Goal: Task Accomplishment & Management: Use online tool/utility

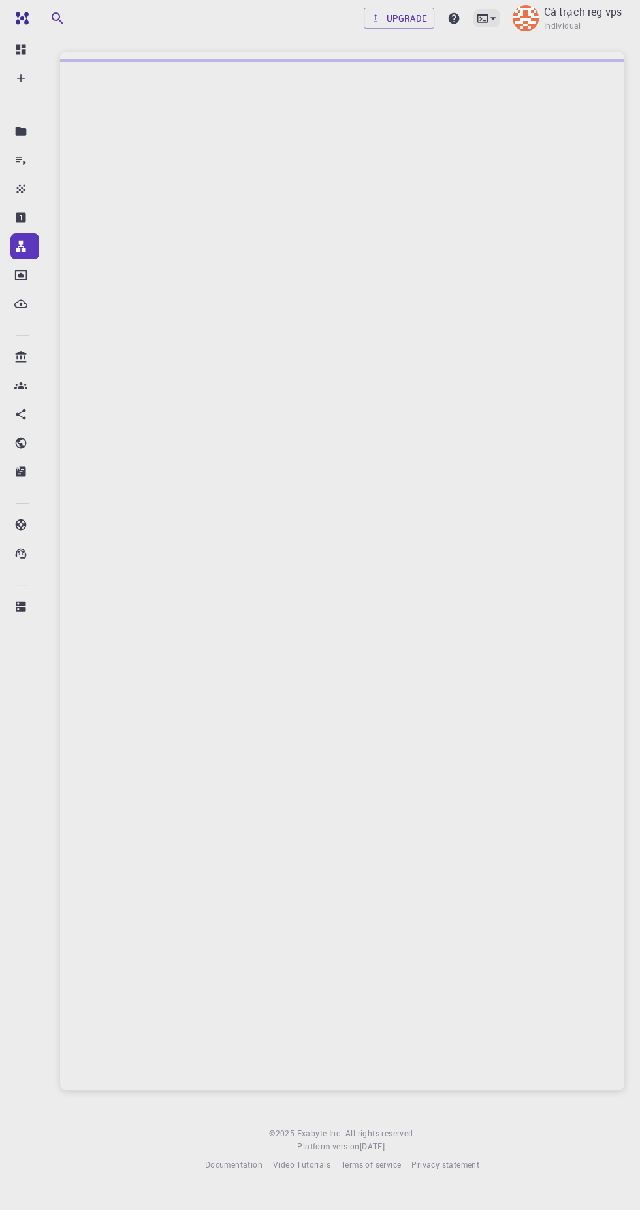
click at [493, 18] on icon at bounding box center [492, 18] width 5 height 3
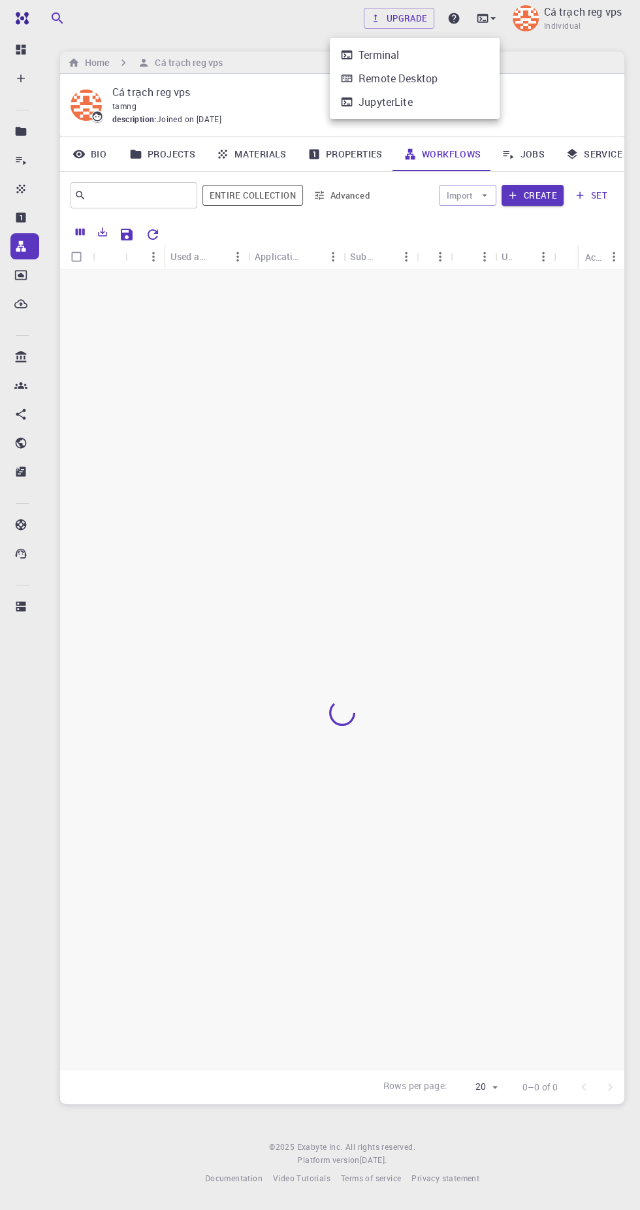
click at [423, 228] on div at bounding box center [320, 605] width 640 height 1210
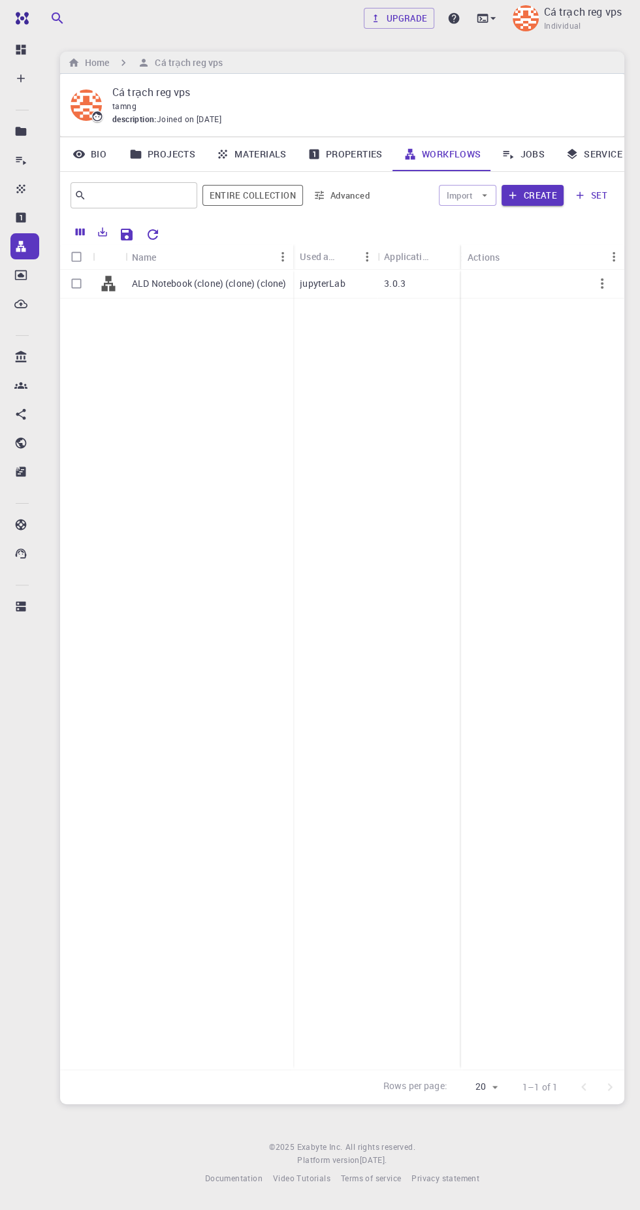
click at [536, 153] on link "Jobs" at bounding box center [523, 154] width 64 height 34
click at [514, 195] on icon "button" at bounding box center [512, 195] width 7 height 7
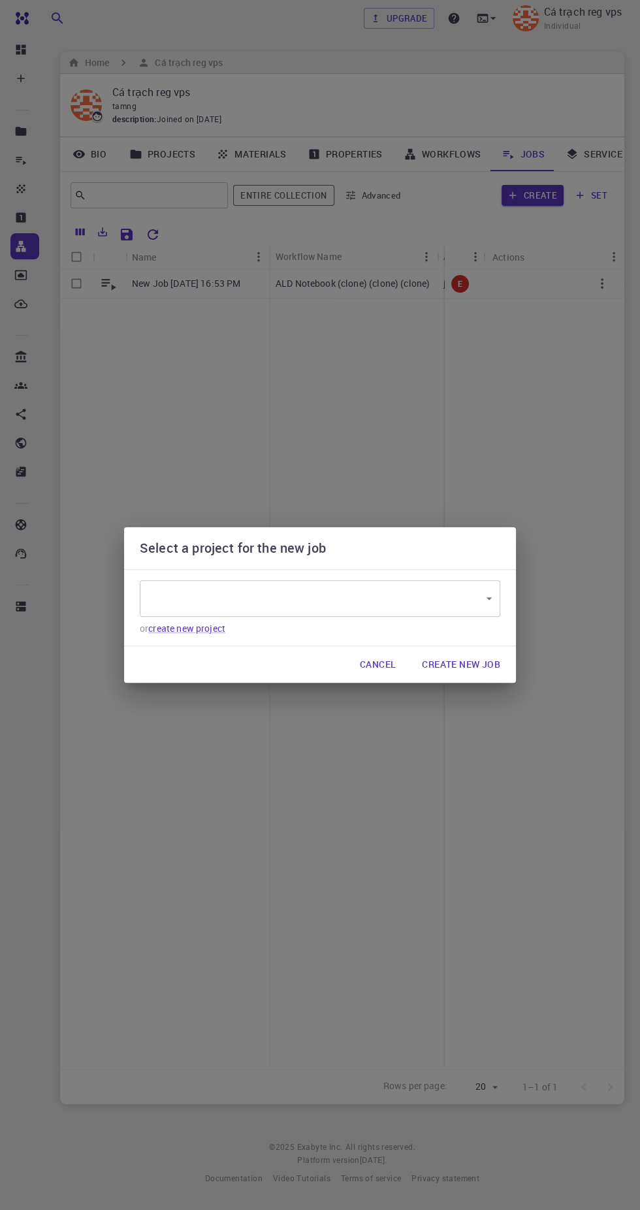
click at [419, 627] on p "or create new project" at bounding box center [320, 628] width 361 height 13
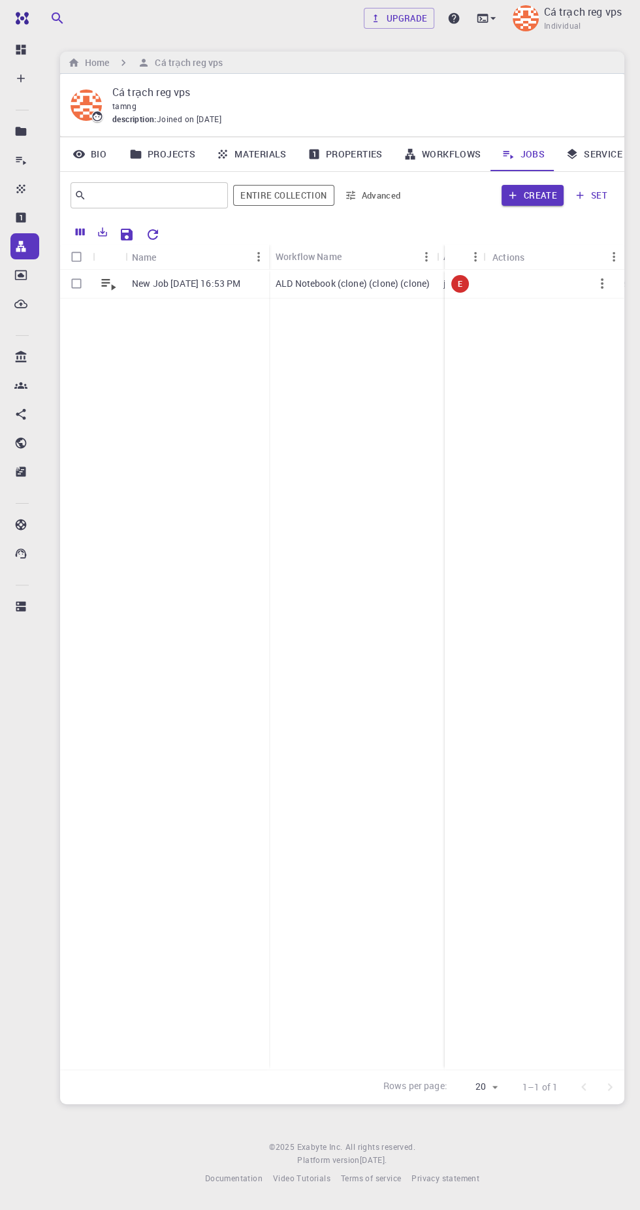
click at [538, 170] on span at bounding box center [522, 170] width 63 height 1
click at [544, 195] on button "Create" at bounding box center [533, 195] width 62 height 21
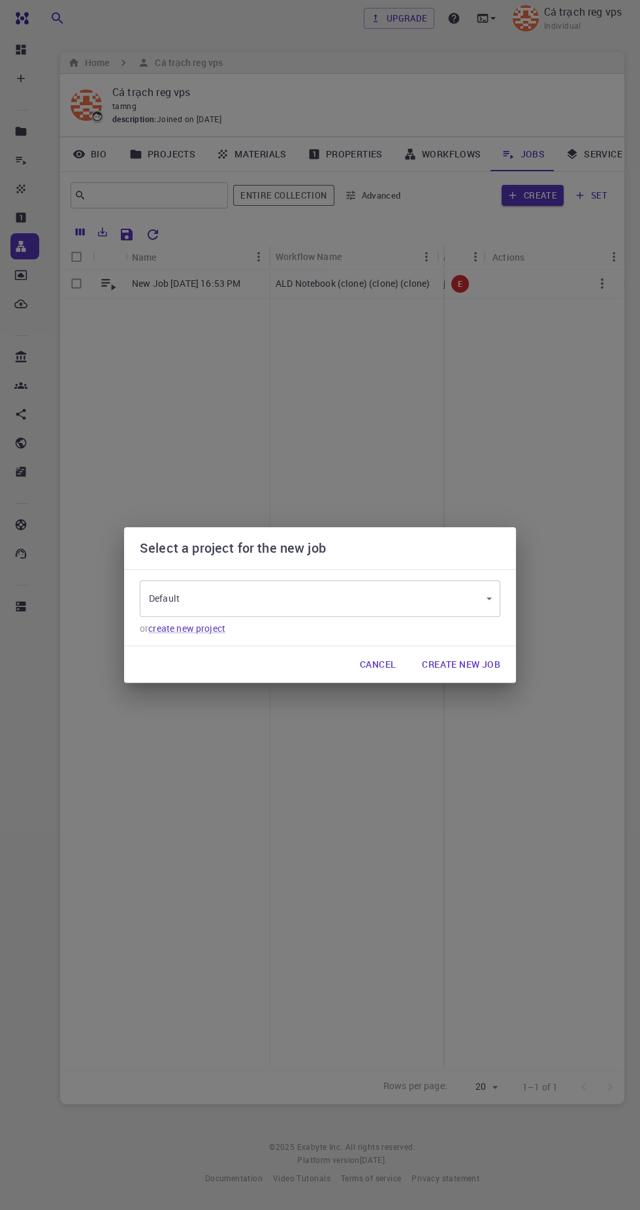
click at [438, 592] on body "Free Dashboard Create New Job New Material Create Material Upload File Import f…" at bounding box center [320, 605] width 640 height 1210
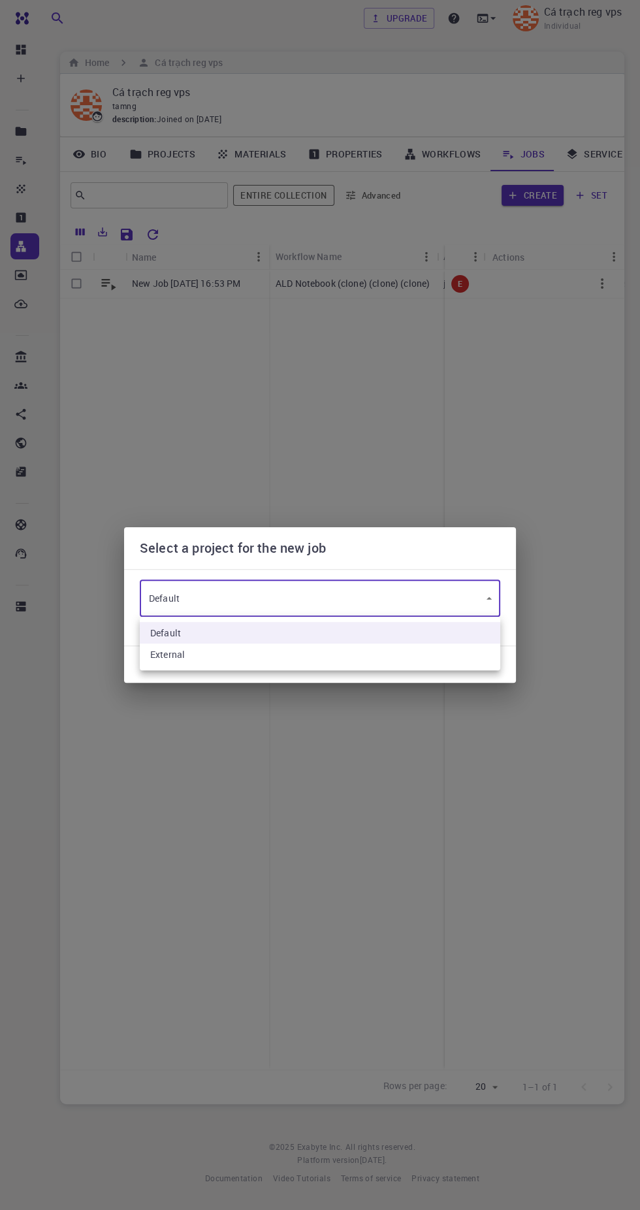
click at [432, 626] on li "Default" at bounding box center [320, 633] width 361 height 22
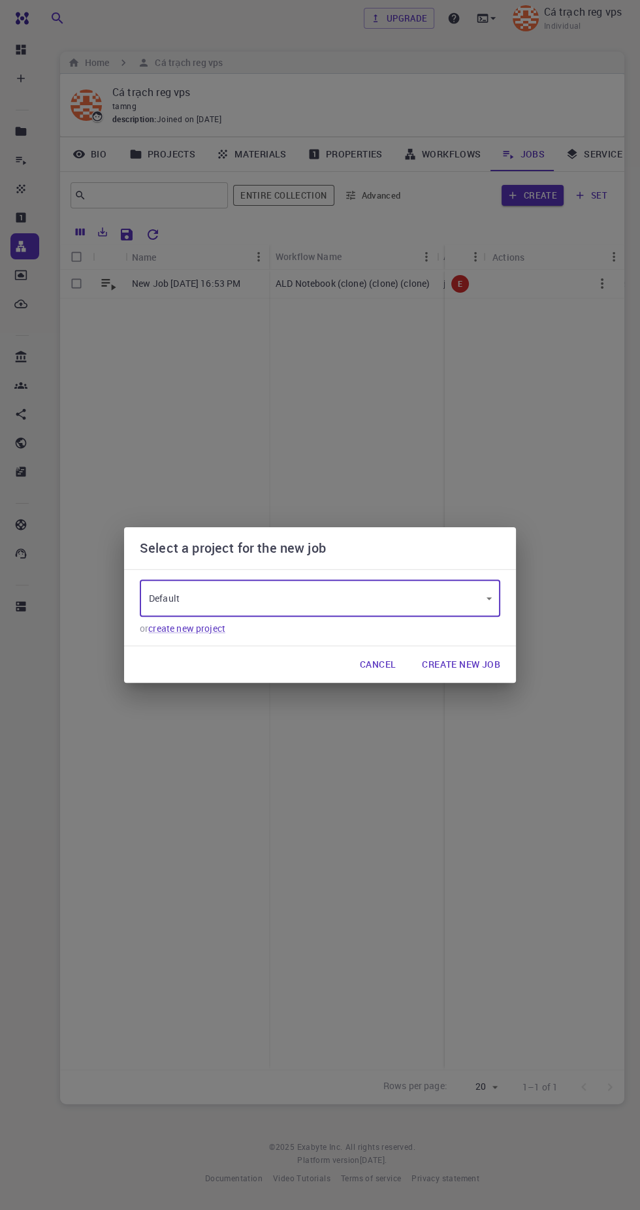
click at [479, 659] on button "Create New Job" at bounding box center [461, 664] width 99 height 26
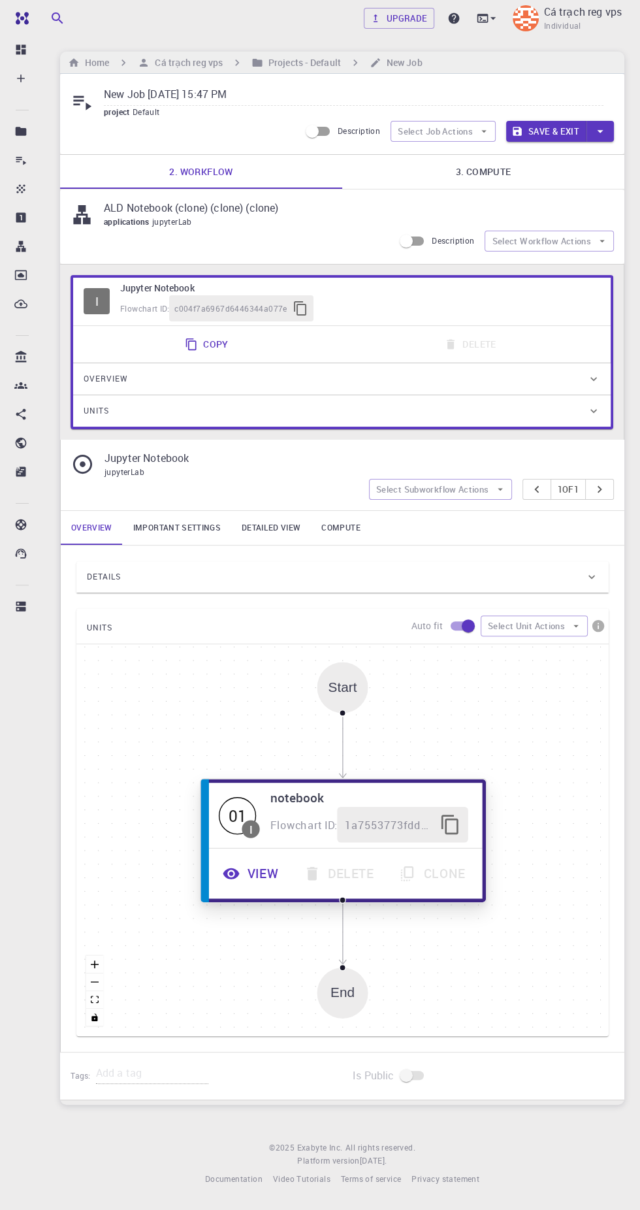
click at [250, 847] on hr at bounding box center [343, 847] width 278 height 1
click at [258, 847] on hr at bounding box center [343, 847] width 278 height 1
click at [237, 868] on icon "button" at bounding box center [231, 873] width 16 height 11
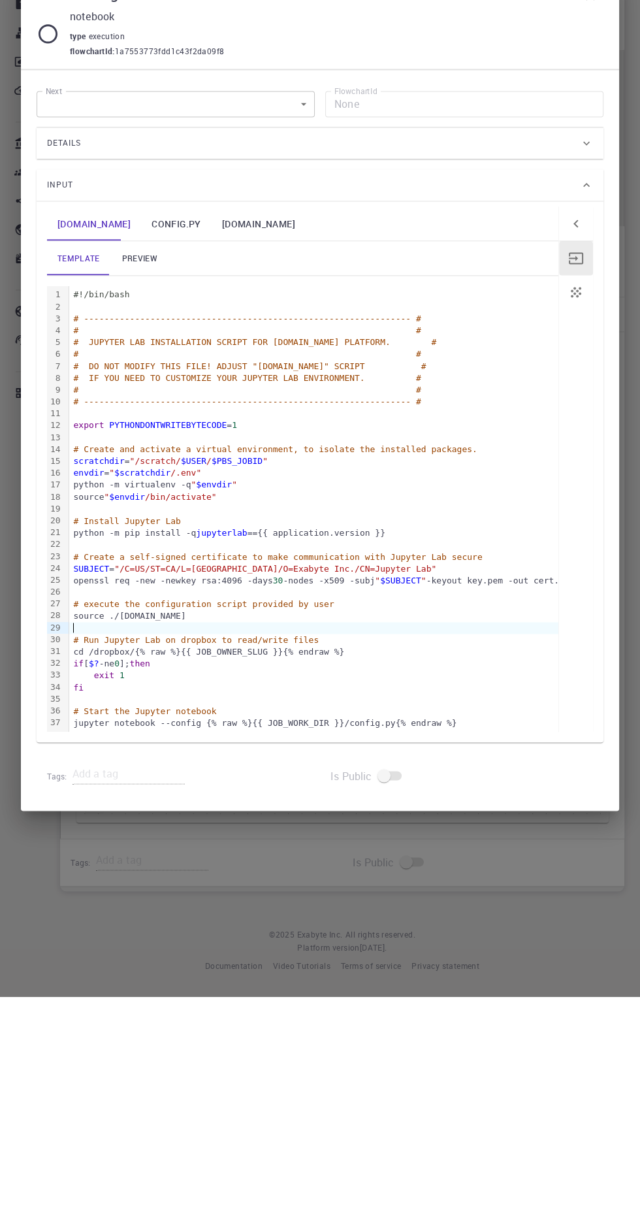
scroll to position [0, 0]
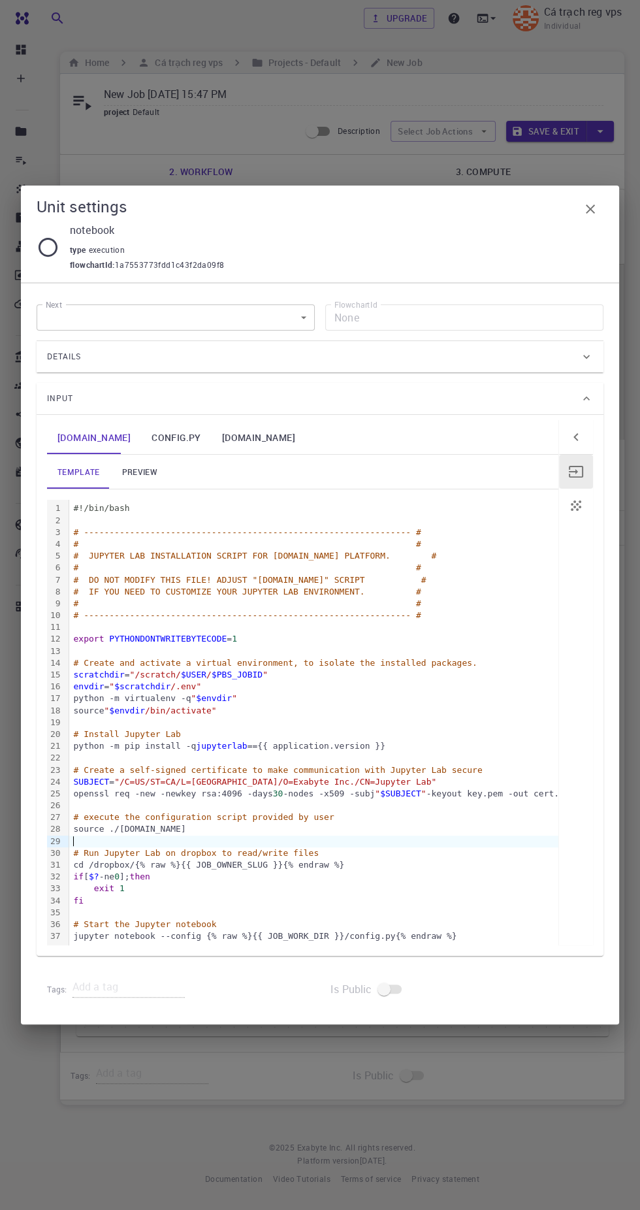
click at [74, 250] on span "type" at bounding box center [79, 249] width 19 height 10
click at [41, 253] on icon at bounding box center [48, 247] width 19 height 19
click at [411, 360] on div "Details" at bounding box center [313, 356] width 533 height 21
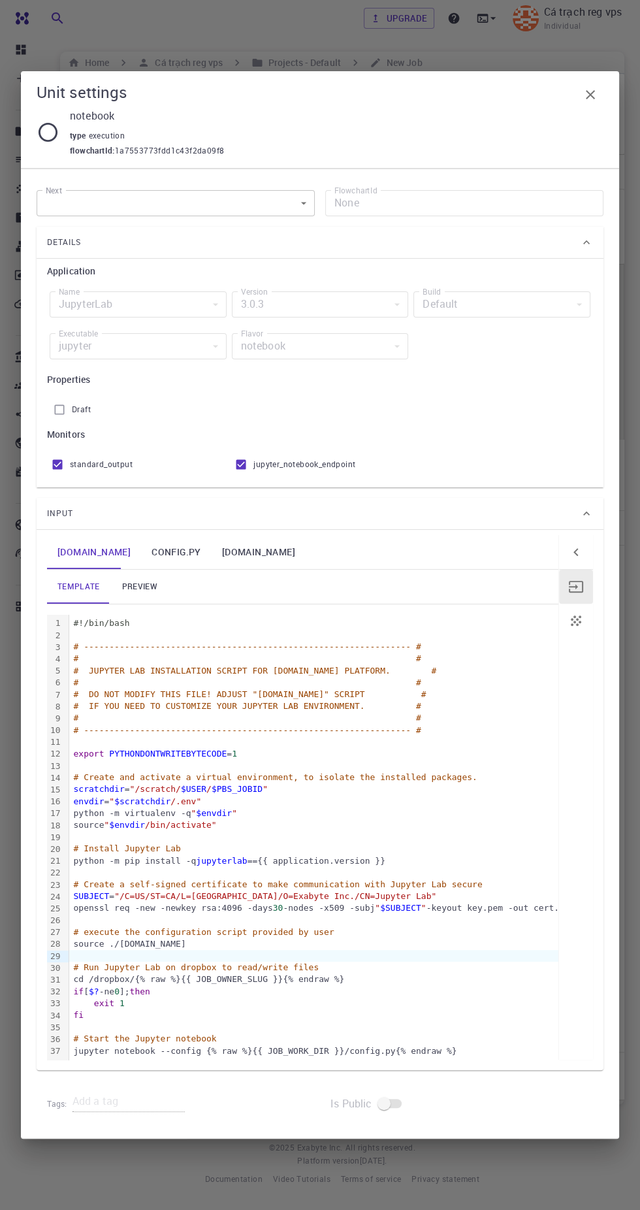
click at [570, 127] on div "type execution" at bounding box center [331, 133] width 523 height 21
click at [593, 112] on p "notebook" at bounding box center [331, 116] width 523 height 16
click at [590, 95] on icon "button" at bounding box center [590, 94] width 9 height 9
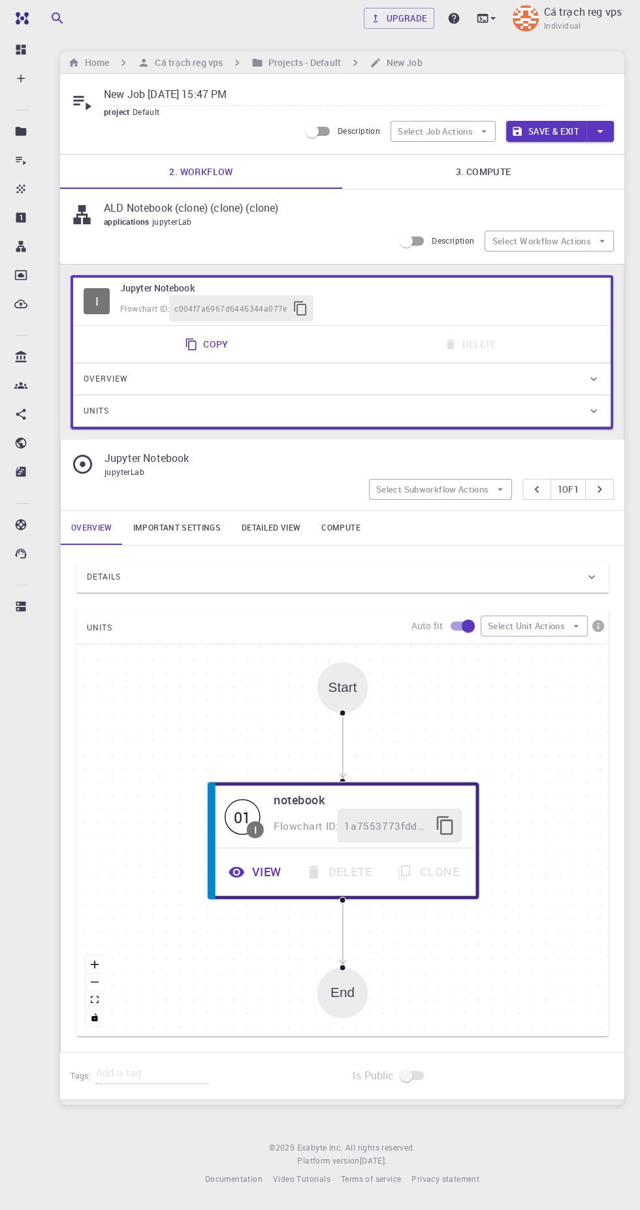
scroll to position [85, 0]
click at [133, 363] on div "Overview Application Name JupyterLab jupyterLab Name Version 3.0.3 3.0.3 Versio…" at bounding box center [342, 378] width 538 height 31
click at [105, 450] on p "Jupyter Notebook" at bounding box center [354, 458] width 499 height 16
click at [20, 356] on icon at bounding box center [21, 357] width 11 height 12
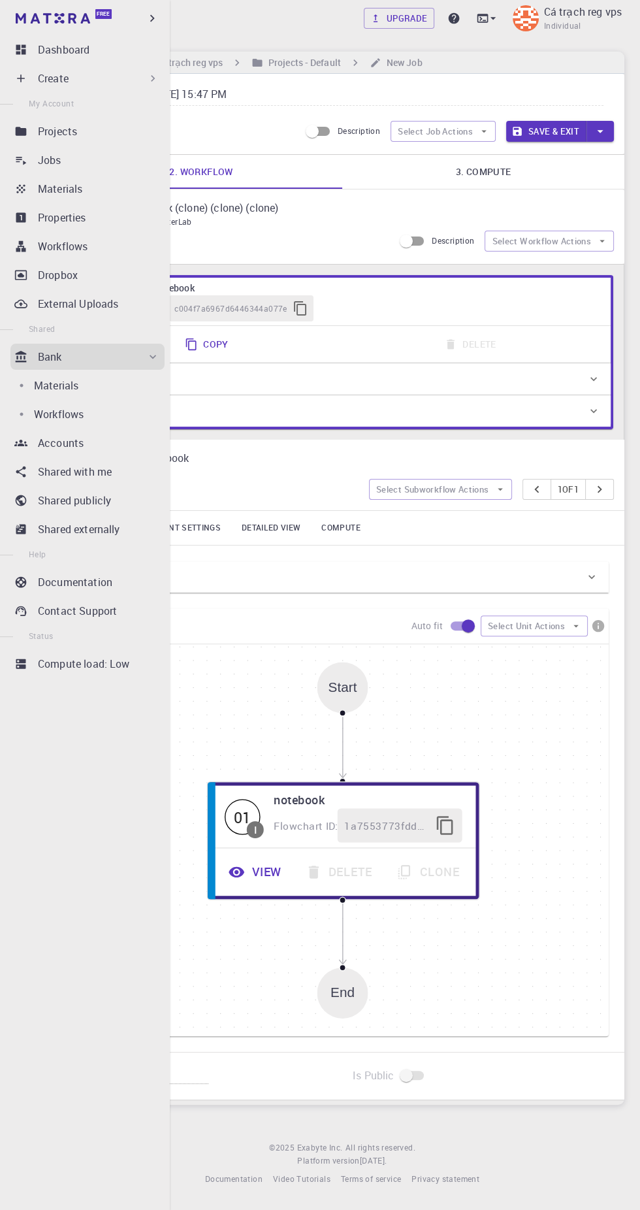
click at [152, 78] on icon at bounding box center [152, 78] width 13 height 13
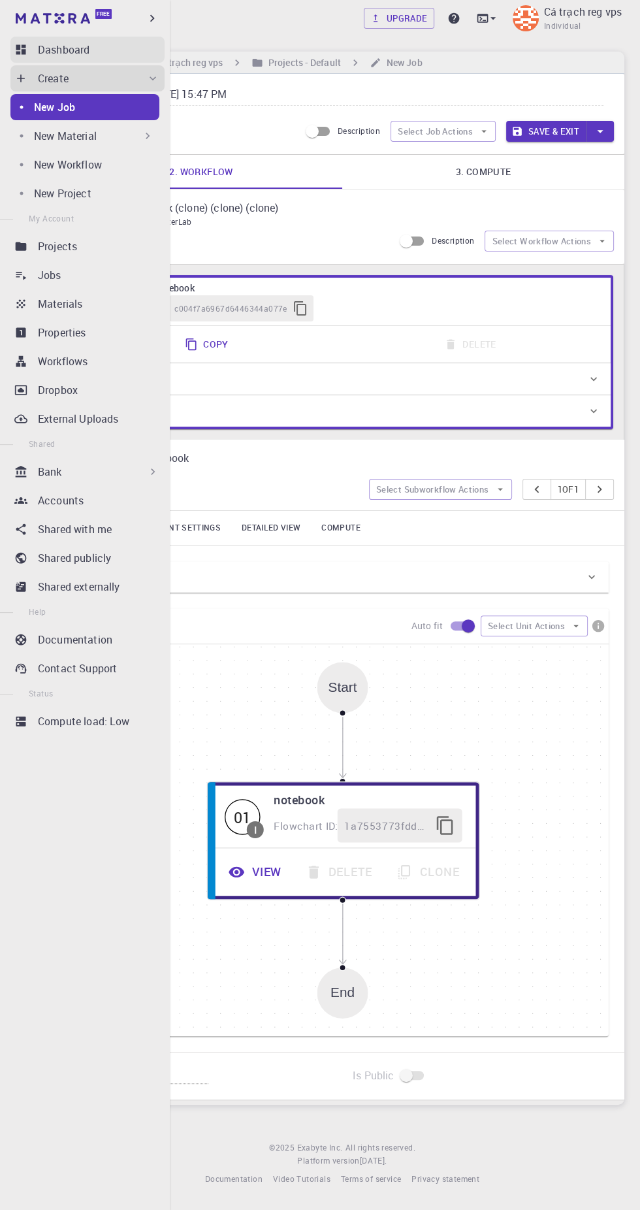
click at [151, 46] on div "Dashboard" at bounding box center [101, 50] width 127 height 16
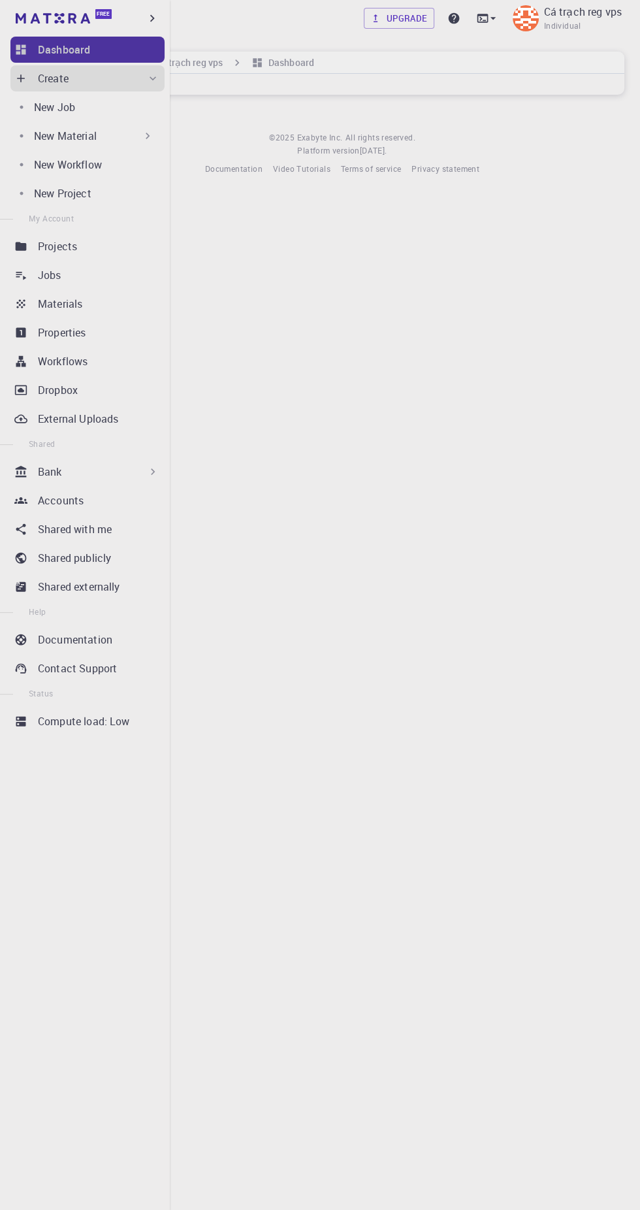
click at [135, 38] on link "Dashboard" at bounding box center [87, 50] width 154 height 26
click at [154, 16] on icon "button" at bounding box center [152, 18] width 14 height 14
click at [495, 191] on div "Upgrade Cá trạch reg vps Individual Home Cá trạch reg vps Dashboard © 2025 Exab…" at bounding box center [405, 98] width 470 height 197
click at [454, 18] on icon at bounding box center [454, 18] width 13 height 13
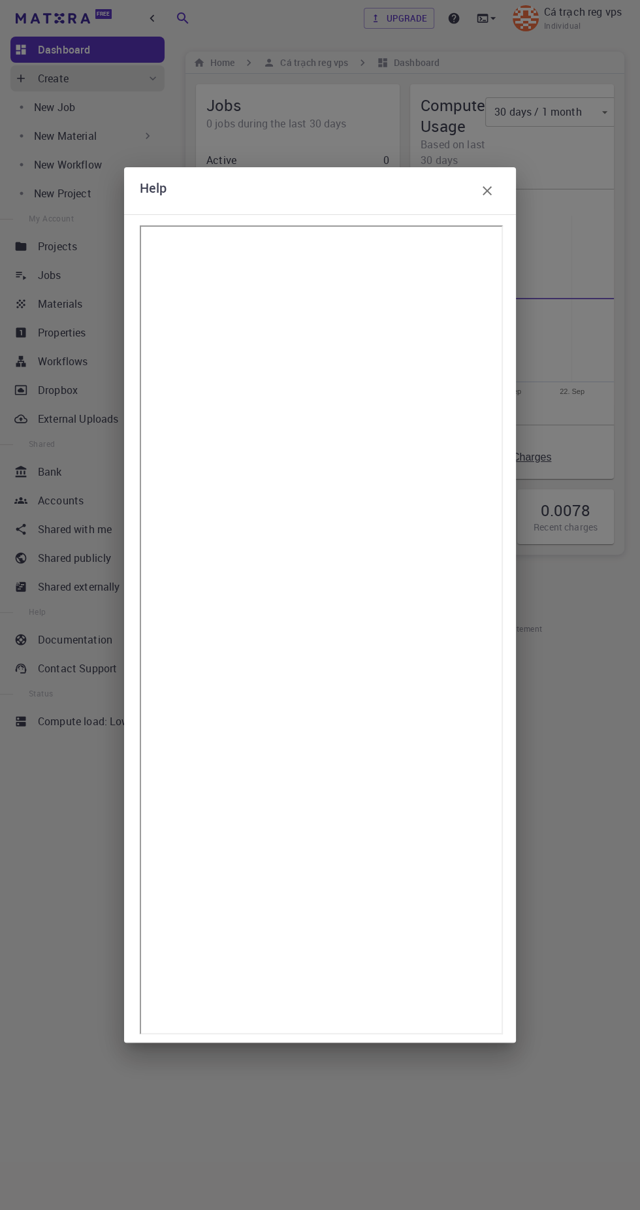
click at [474, 27] on div "Help" at bounding box center [320, 605] width 640 height 1210
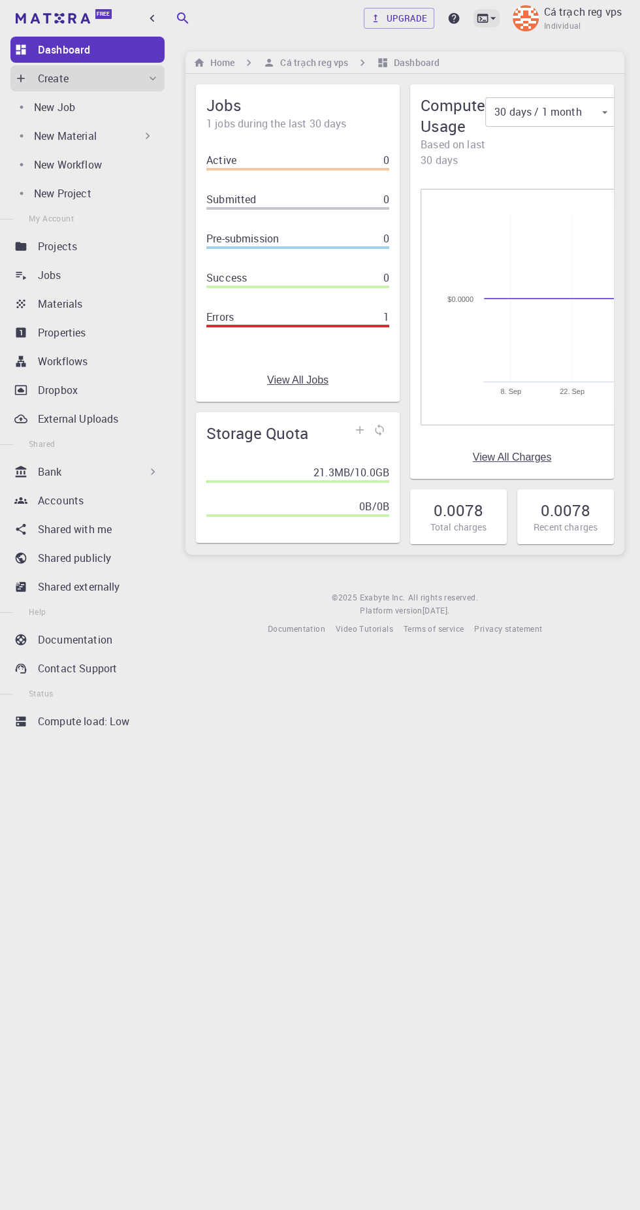
click at [493, 18] on icon at bounding box center [492, 18] width 5 height 3
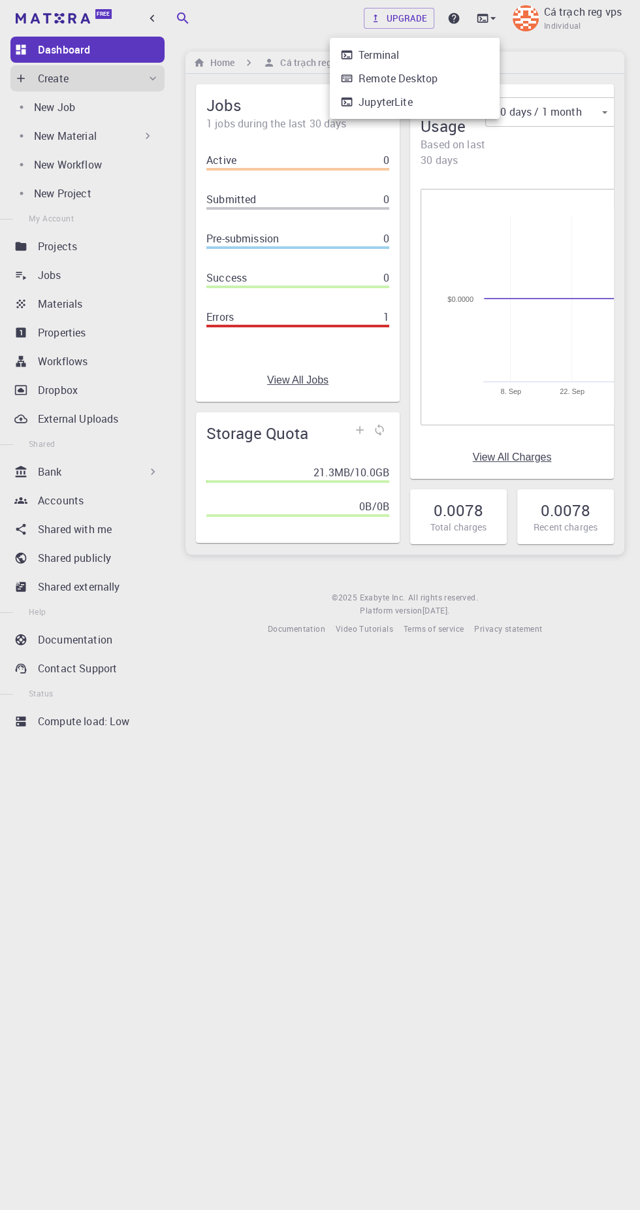
click at [344, 674] on div at bounding box center [320, 605] width 640 height 1210
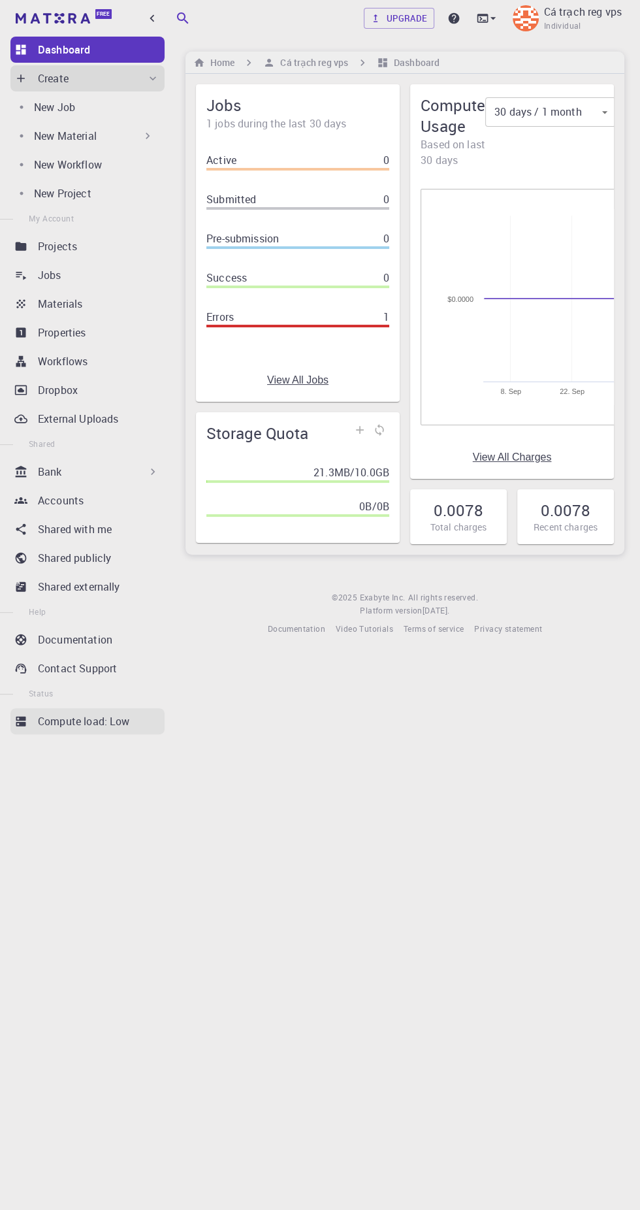
click at [126, 718] on p "Compute load: Low" at bounding box center [84, 721] width 92 height 16
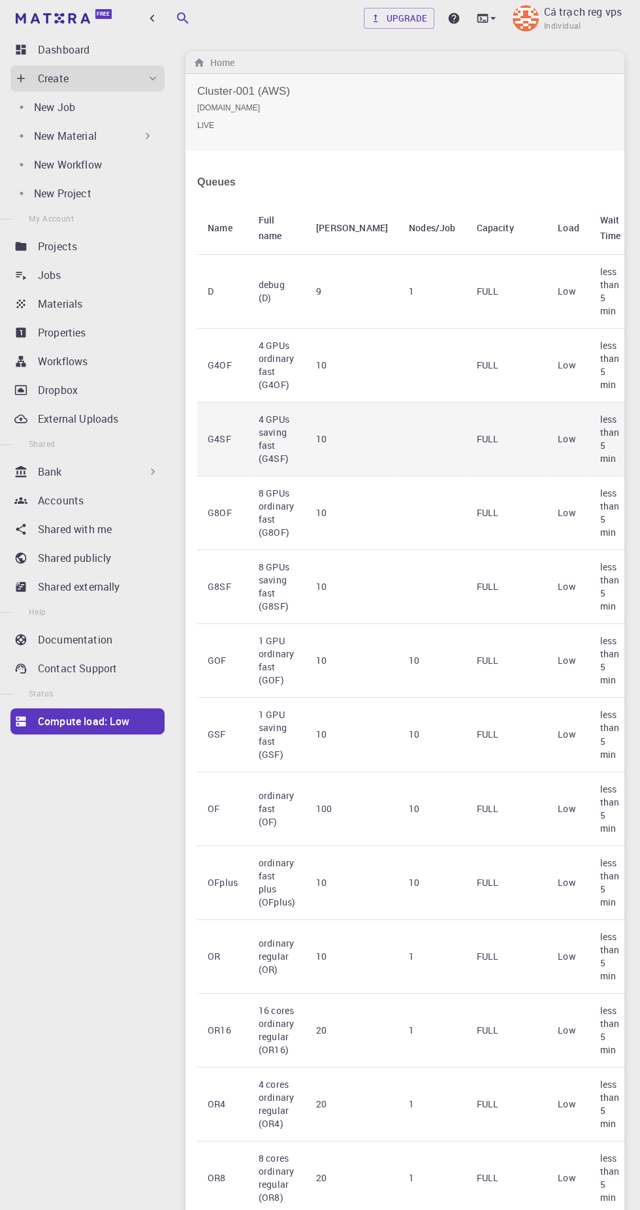
click at [280, 402] on td "4 GPUs saving fast (G4SF)" at bounding box center [276, 439] width 57 height 74
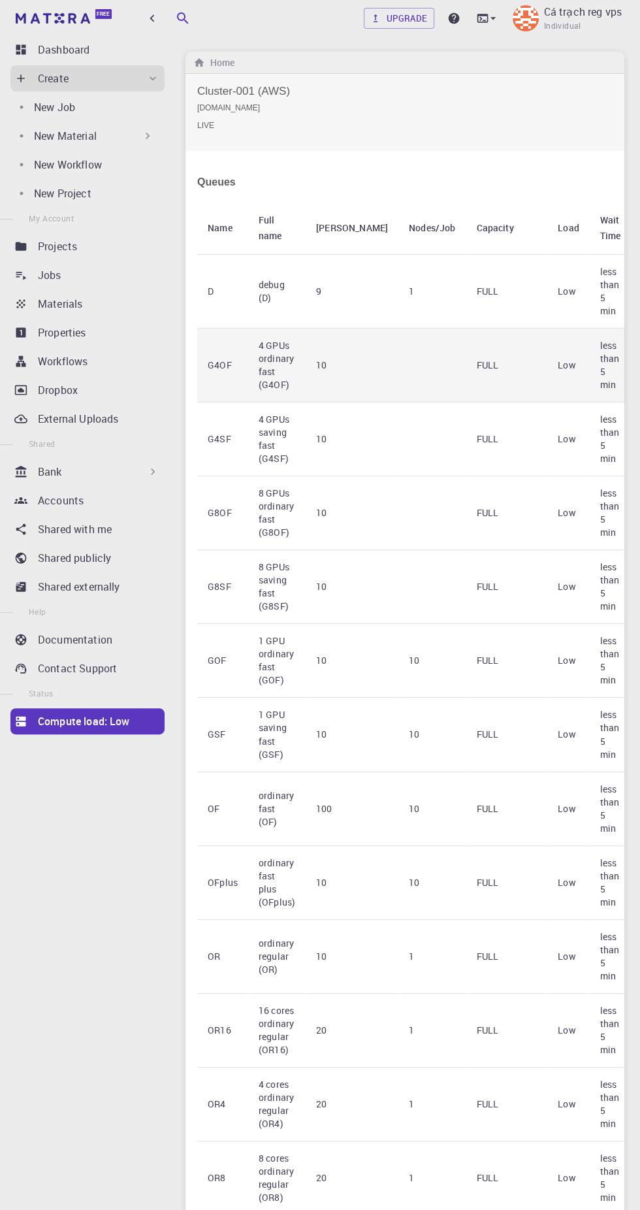
click at [263, 360] on td "4 GPUs ordinary fast (G4OF)" at bounding box center [276, 366] width 57 height 74
click at [281, 343] on td "4 GPUs ordinary fast (G4OF)" at bounding box center [276, 366] width 57 height 74
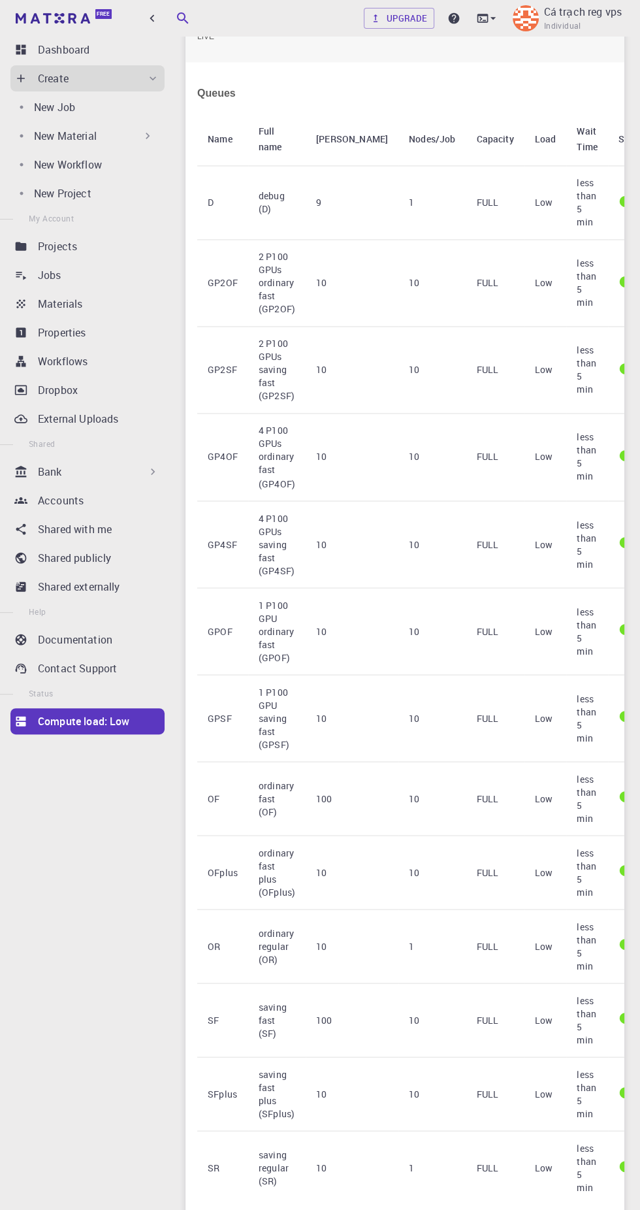
scroll to position [1709, 0]
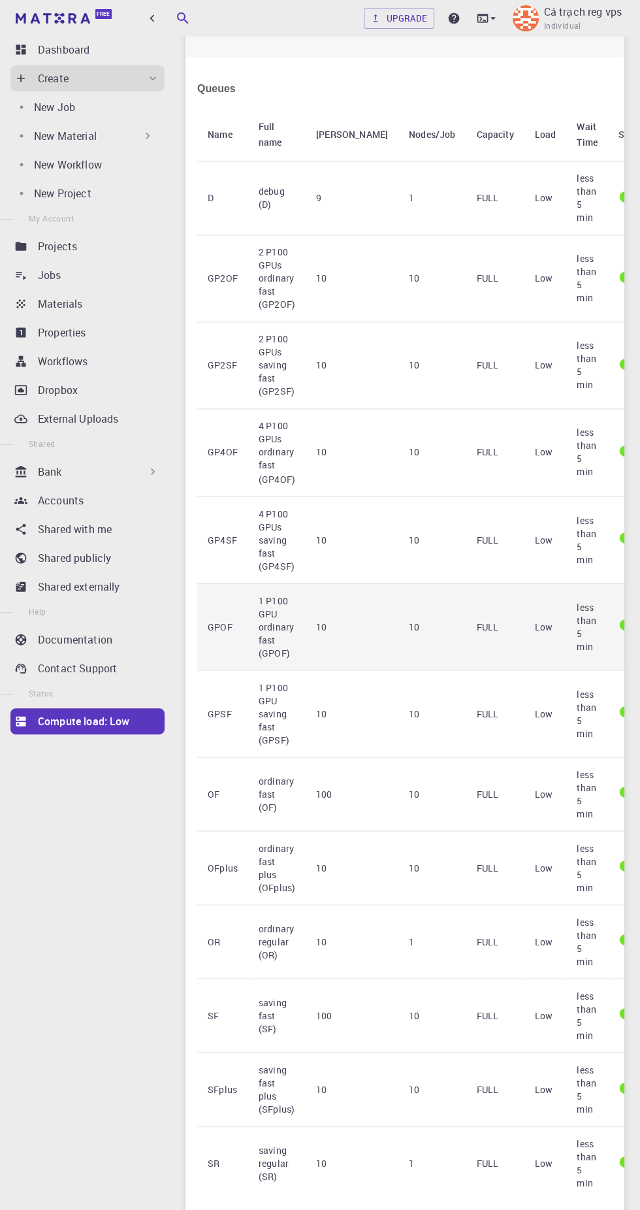
click at [332, 670] on td "10" at bounding box center [352, 626] width 93 height 87
click at [280, 630] on td "1 P100 GPU ordinary fast (GPOF)" at bounding box center [276, 626] width 57 height 87
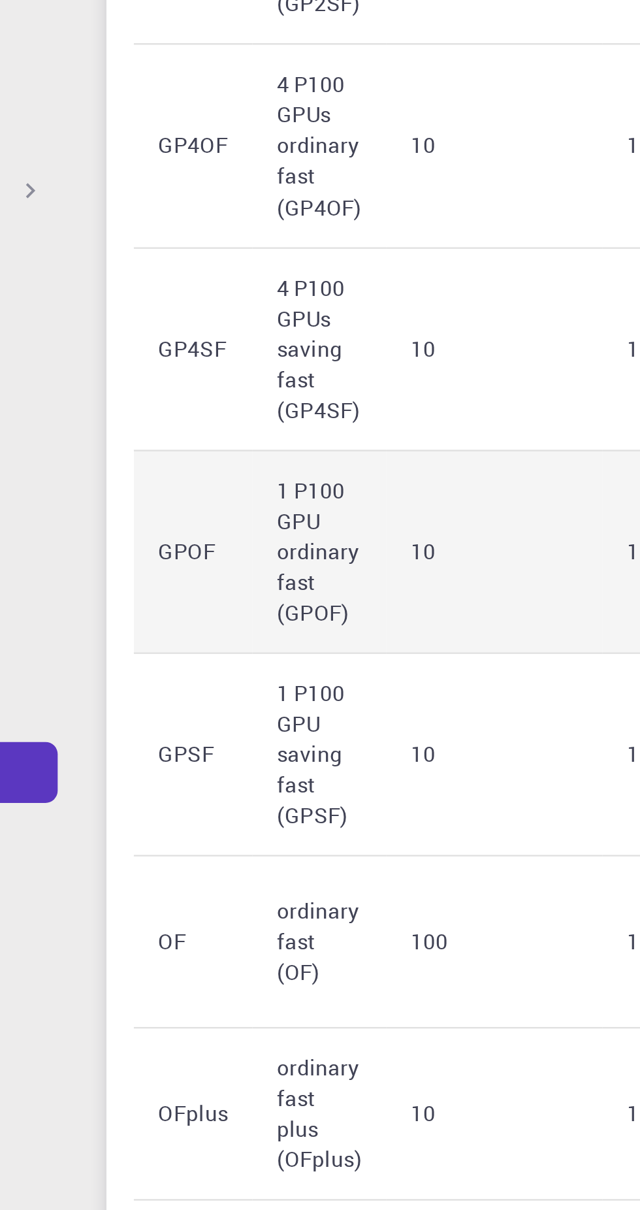
click at [272, 661] on td "1 P100 GPU ordinary fast (GPOF)" at bounding box center [276, 626] width 57 height 87
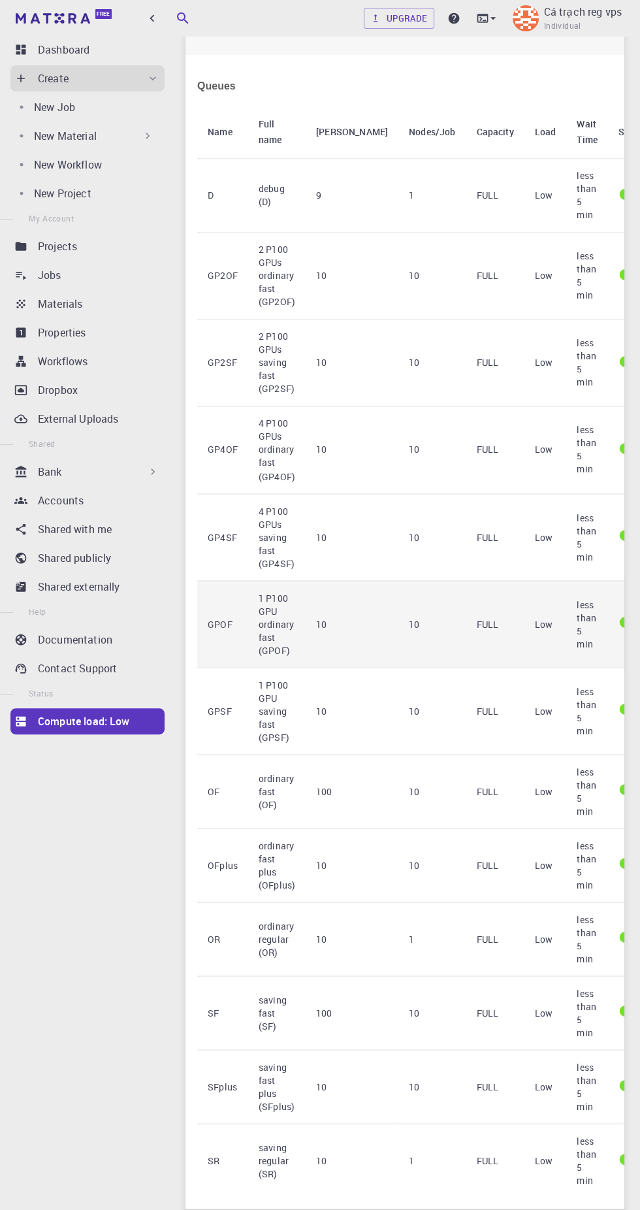
scroll to position [1722, 0]
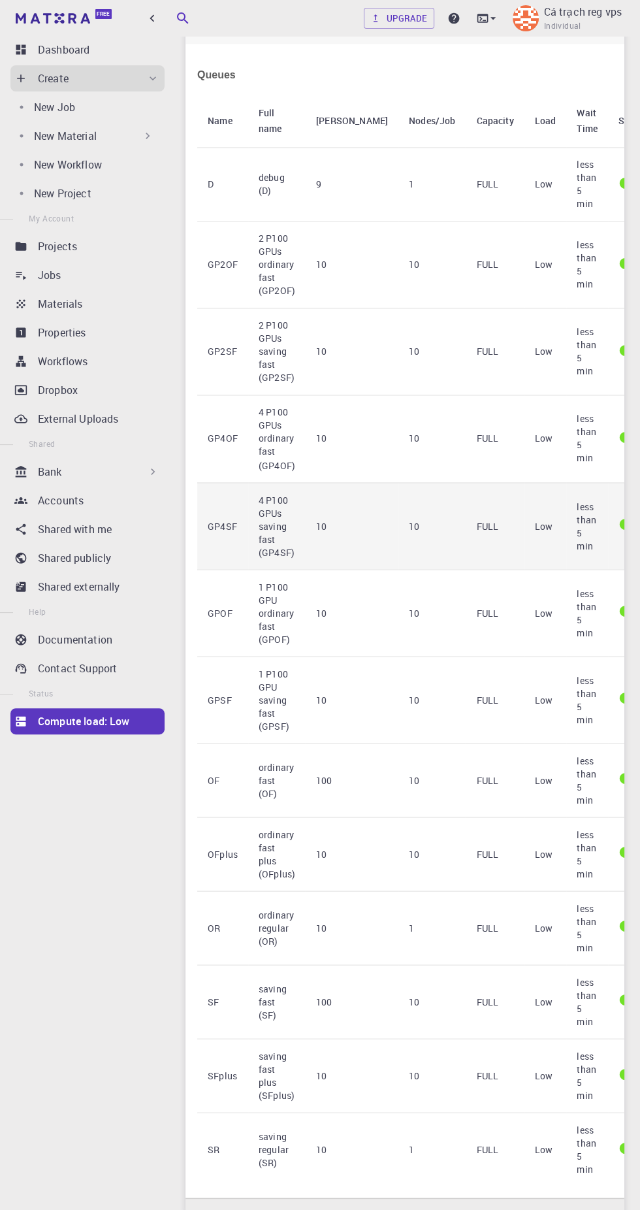
click at [566, 542] on td "less than 5 min" at bounding box center [587, 525] width 42 height 87
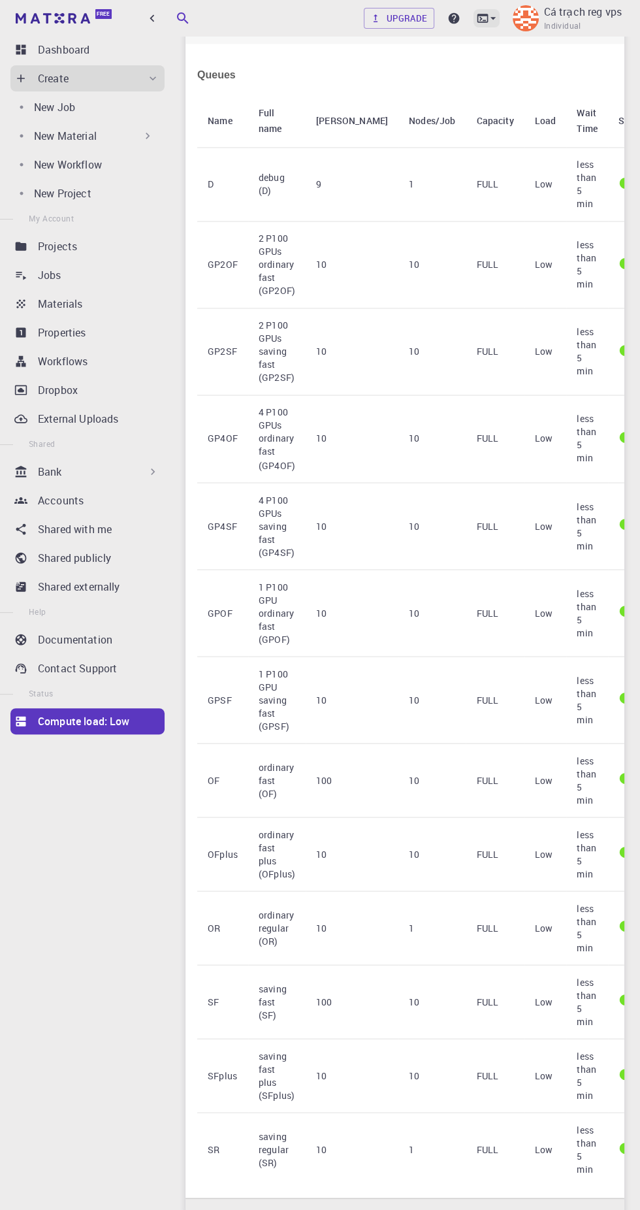
click at [485, 16] on icon at bounding box center [482, 18] width 13 height 13
click at [455, 76] on li "Remote Desktop" at bounding box center [415, 79] width 170 height 24
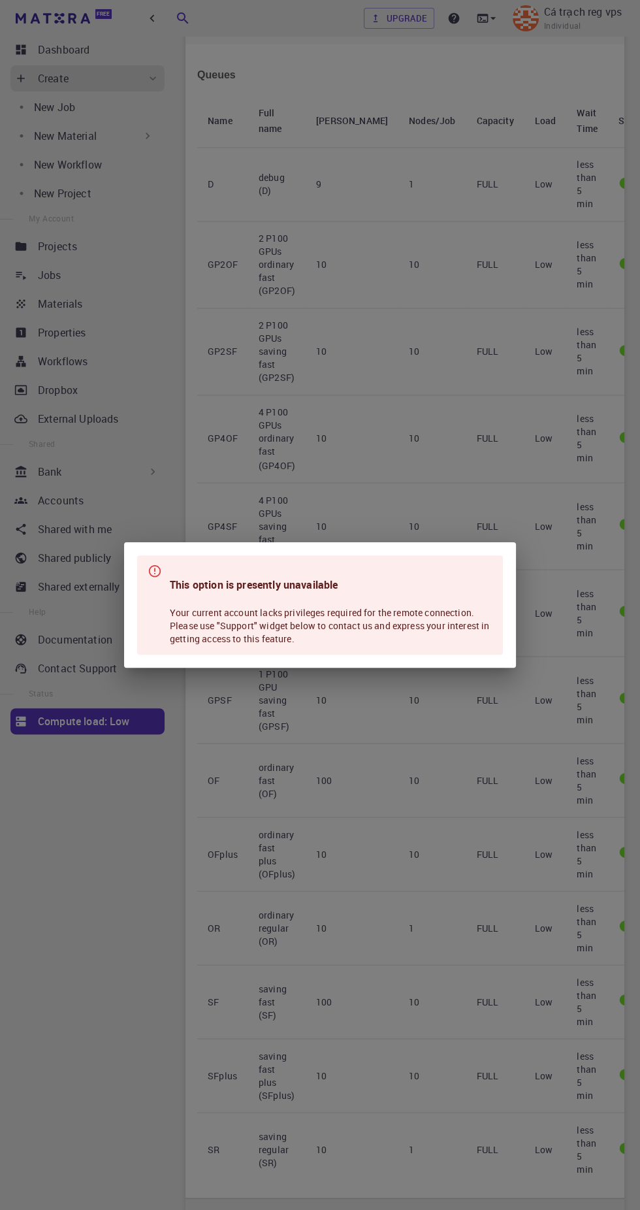
click at [512, 457] on div "This option is presently unavailable Your current account lacks privileges requ…" at bounding box center [320, 605] width 640 height 1210
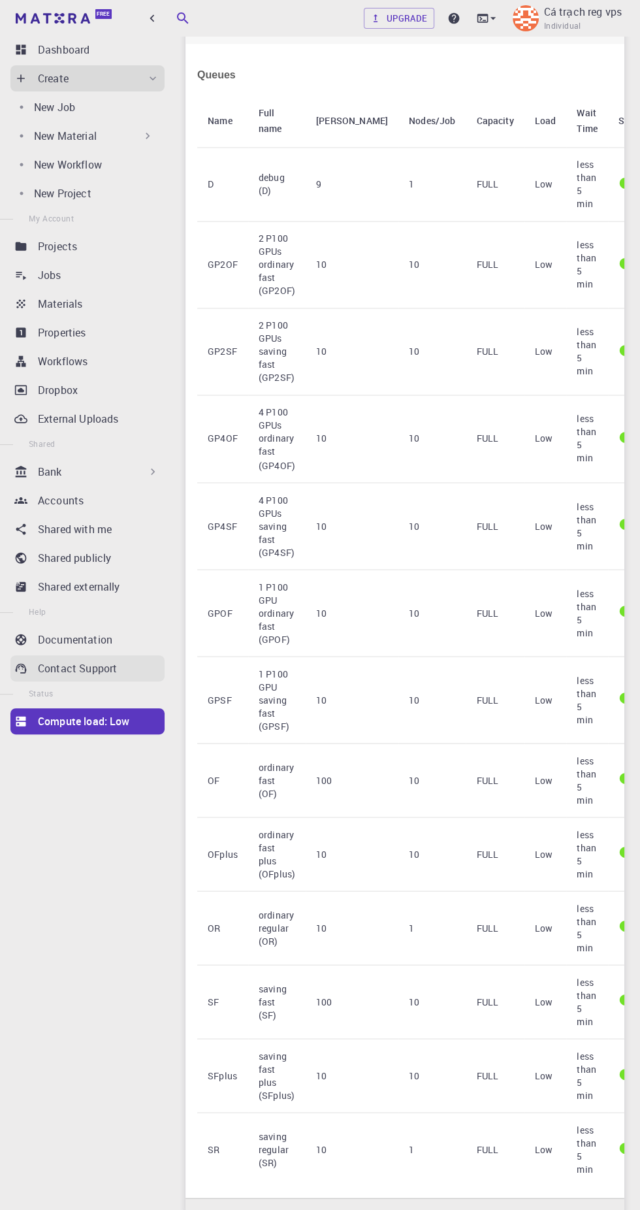
click at [135, 665] on div "Contact Support" at bounding box center [101, 669] width 127 height 16
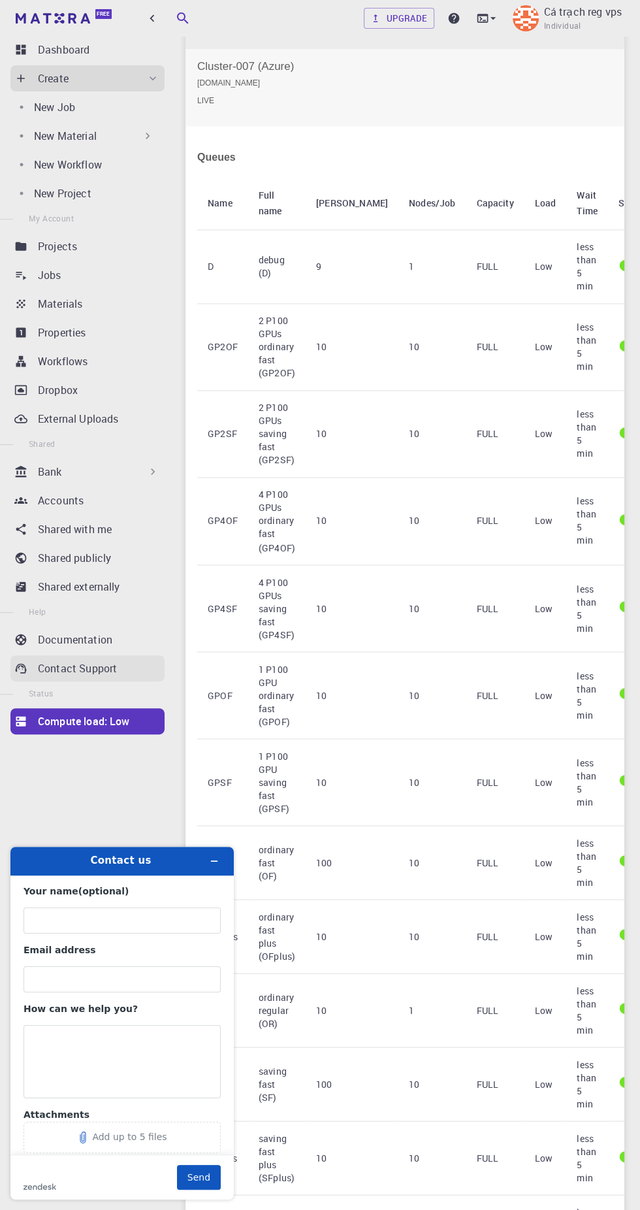
scroll to position [1612, 0]
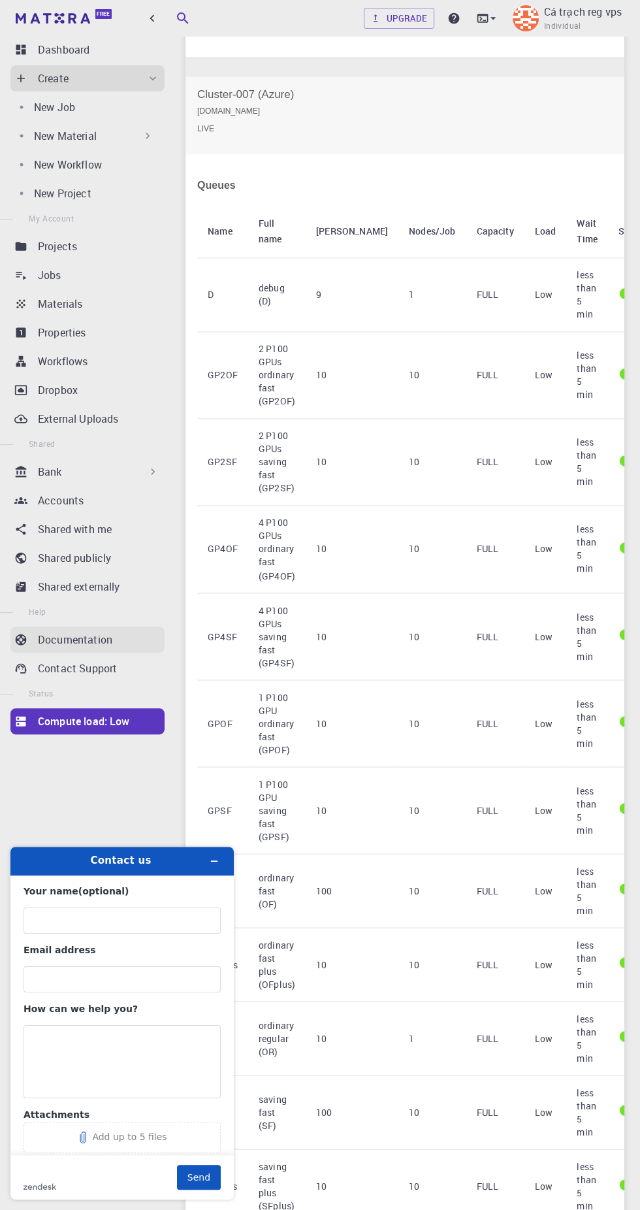
click at [133, 638] on div "Documentation" at bounding box center [101, 640] width 127 height 16
click at [132, 563] on div "Shared publicly" at bounding box center [101, 558] width 127 height 16
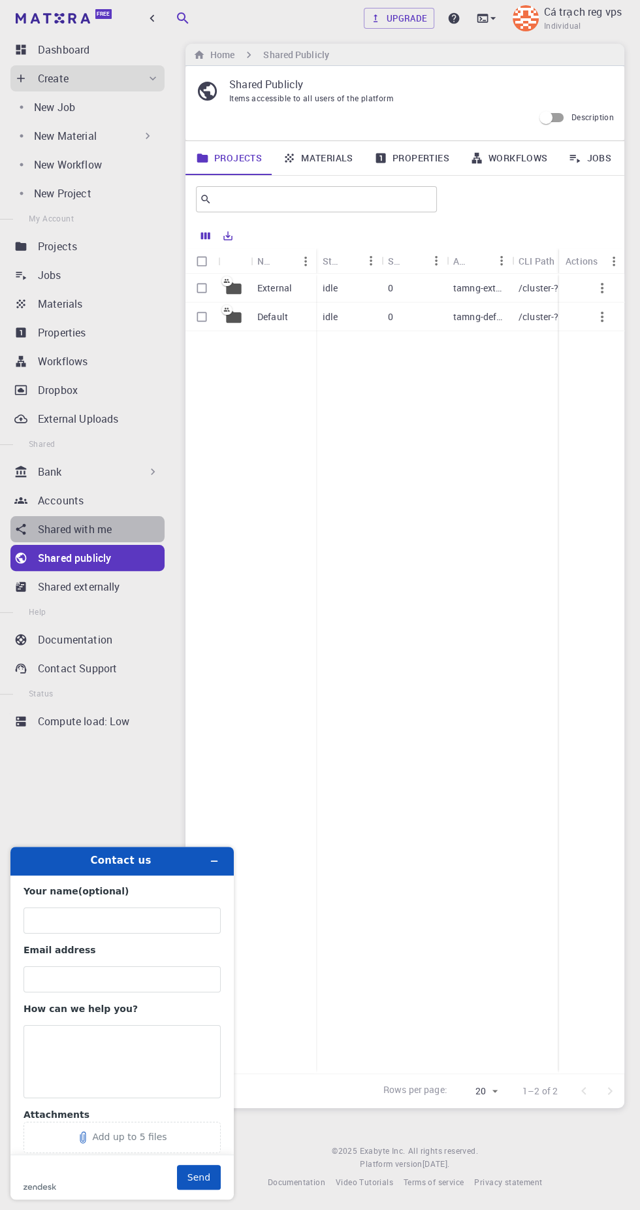
scroll to position [92, 0]
click at [142, 527] on div "Shared with me" at bounding box center [101, 529] width 127 height 16
click at [125, 493] on div "Accounts" at bounding box center [101, 501] width 127 height 16
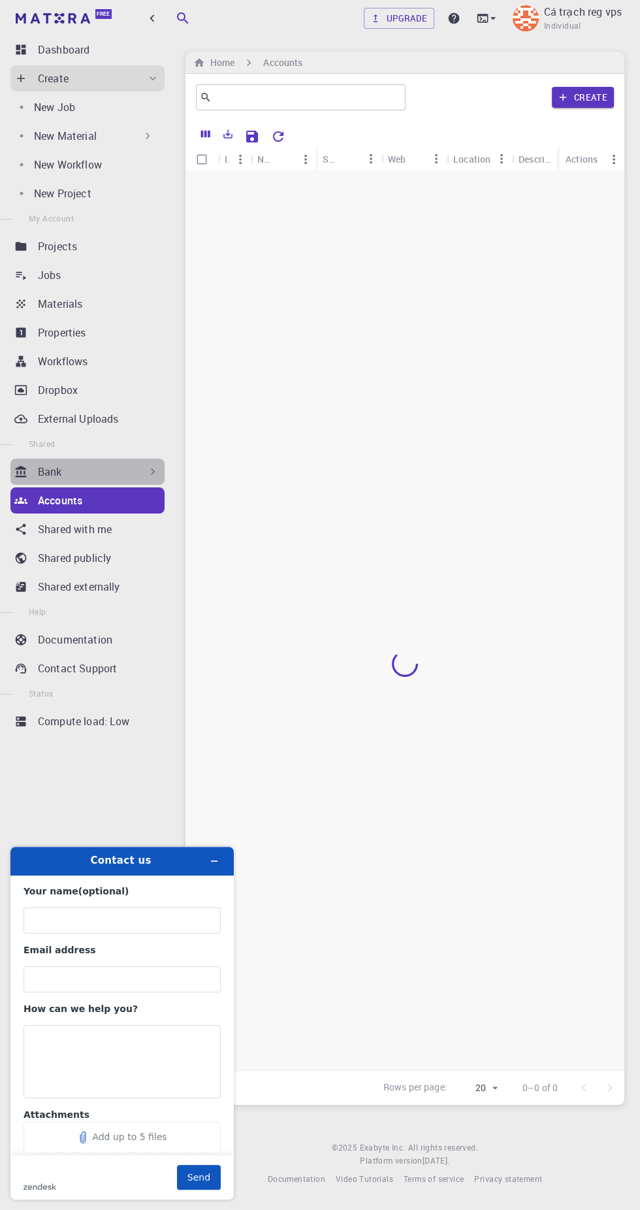
click at [152, 471] on icon at bounding box center [152, 471] width 13 height 13
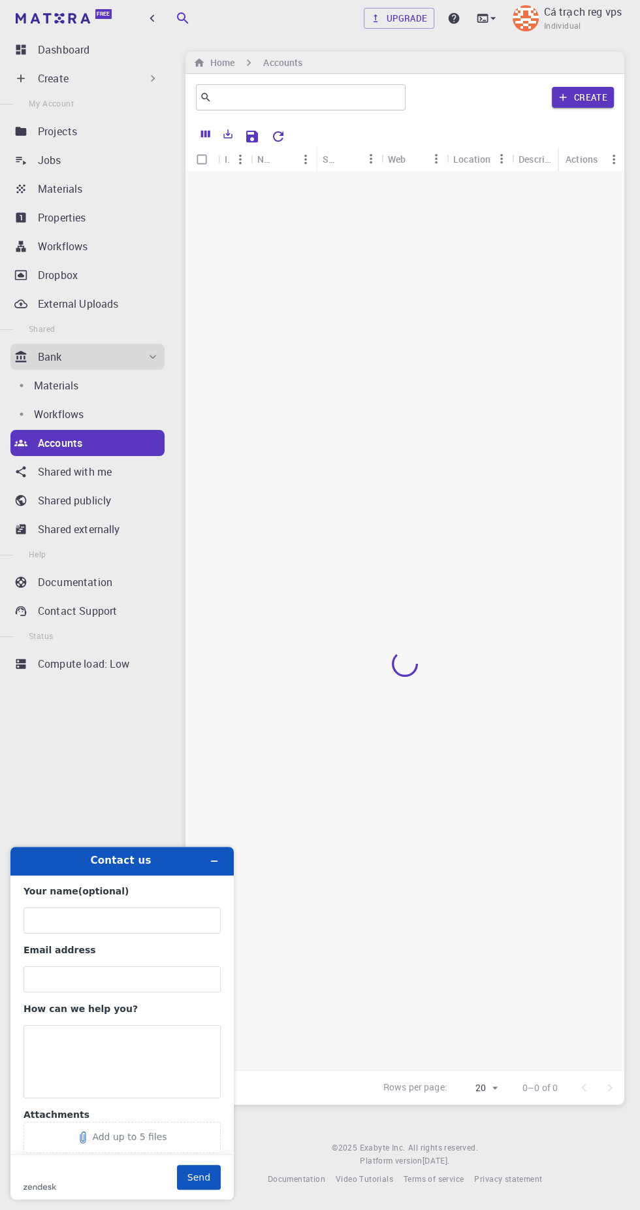
scroll to position [85, 0]
click at [154, 164] on div "Jobs" at bounding box center [101, 160] width 127 height 16
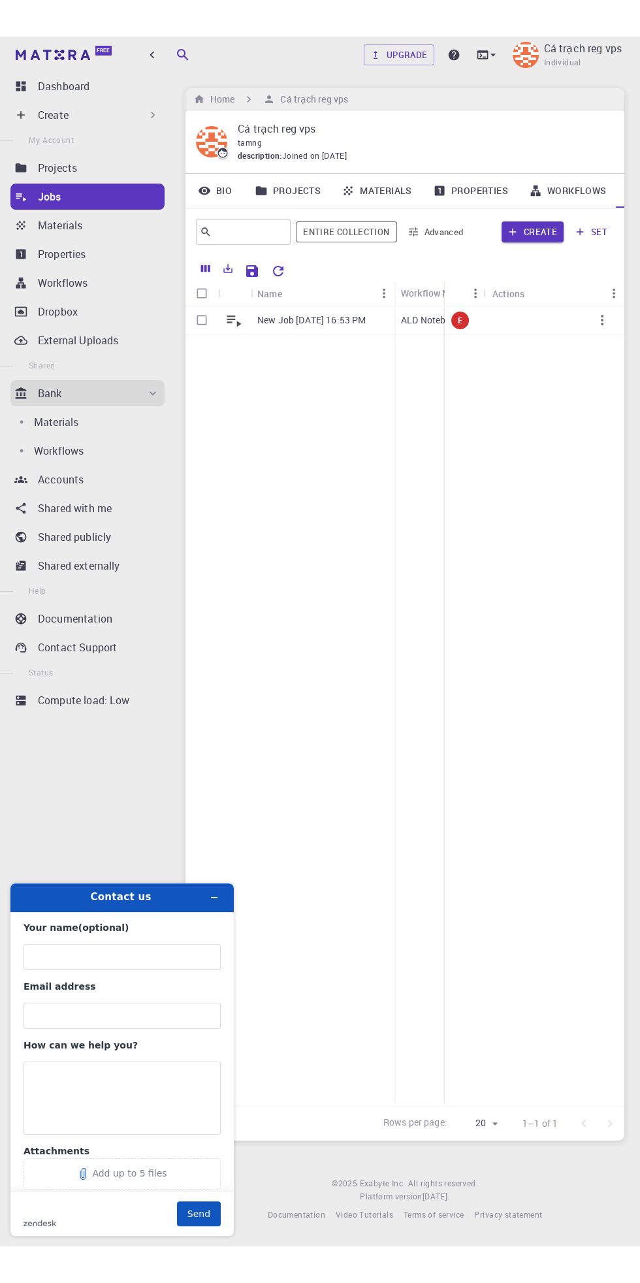
scroll to position [0, 55]
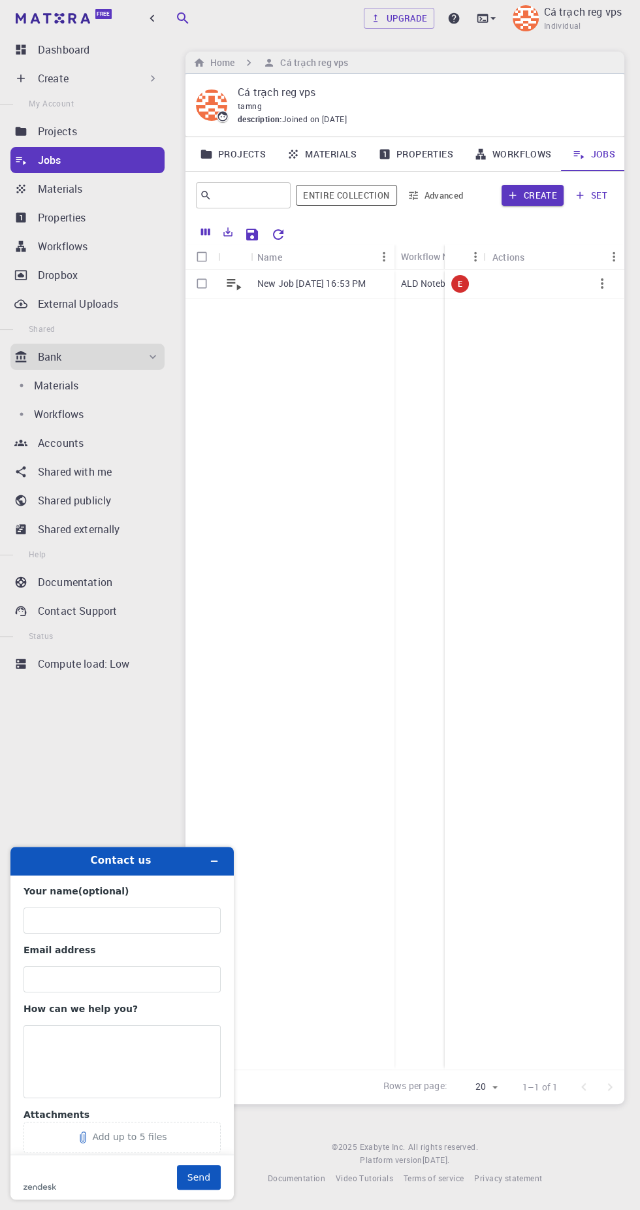
click at [602, 278] on icon "button" at bounding box center [602, 283] width 3 height 10
click at [608, 203] on li "Open" at bounding box center [592, 211] width 76 height 21
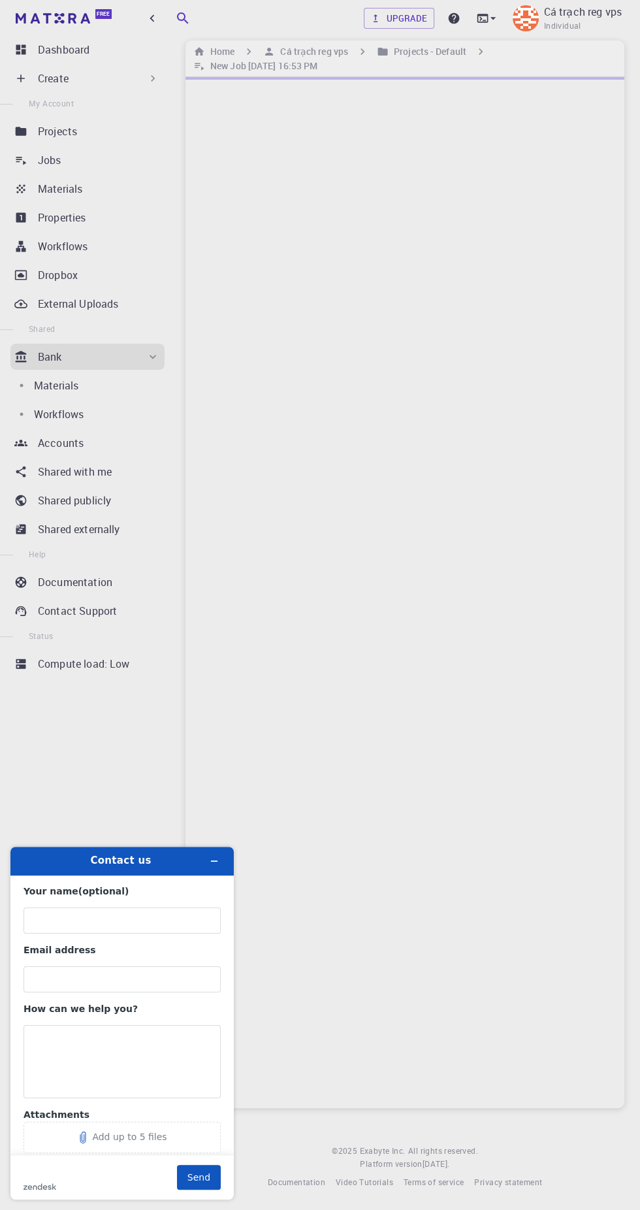
click at [612, 189] on div at bounding box center [405, 592] width 439 height 1031
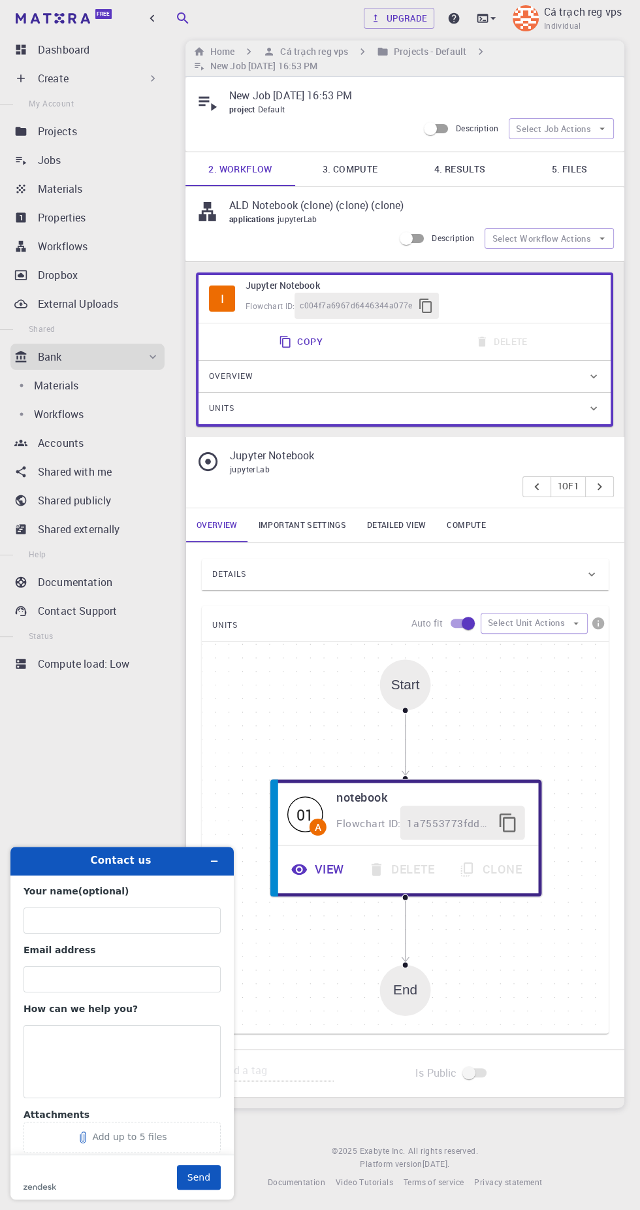
click at [405, 707] on div at bounding box center [405, 710] width 7 height 7
click at [564, 641] on hr at bounding box center [405, 641] width 407 height 1
click at [579, 118] on button "Select Job Actions" at bounding box center [561, 128] width 105 height 21
click at [598, 152] on link "5. Files" at bounding box center [570, 169] width 110 height 34
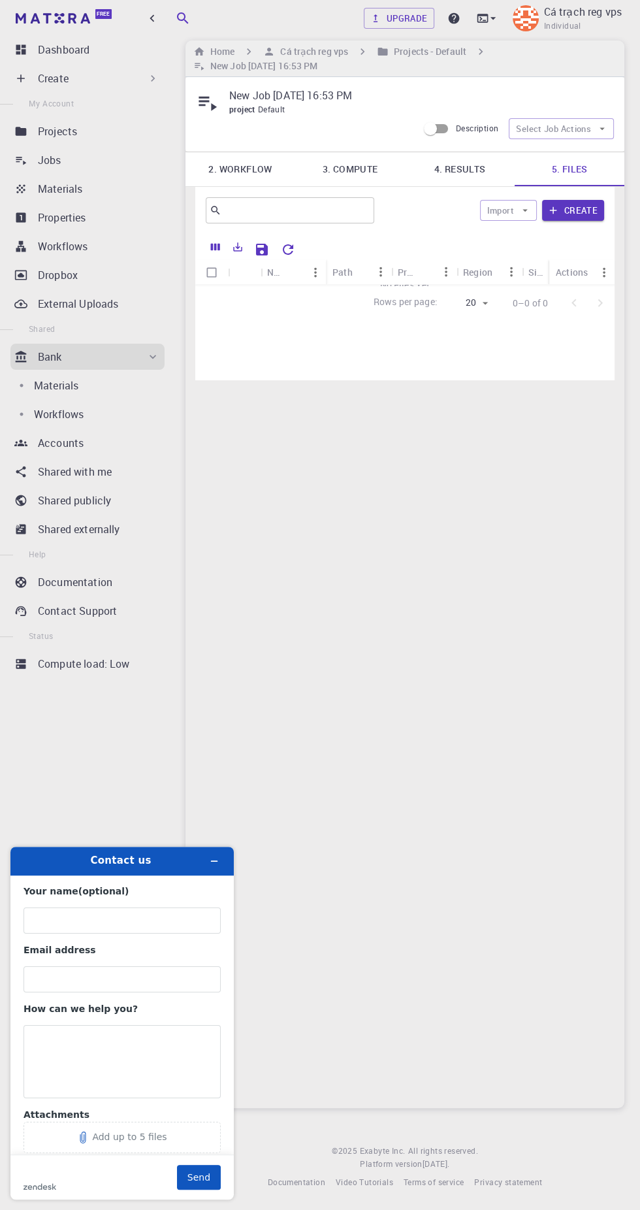
click at [564, 561] on div "New Job [DATE] 16:53 PM project Default Description Select Job Actions 2. Workf…" at bounding box center [405, 592] width 439 height 1031
click at [344, 152] on link "3. Compute" at bounding box center [350, 169] width 110 height 34
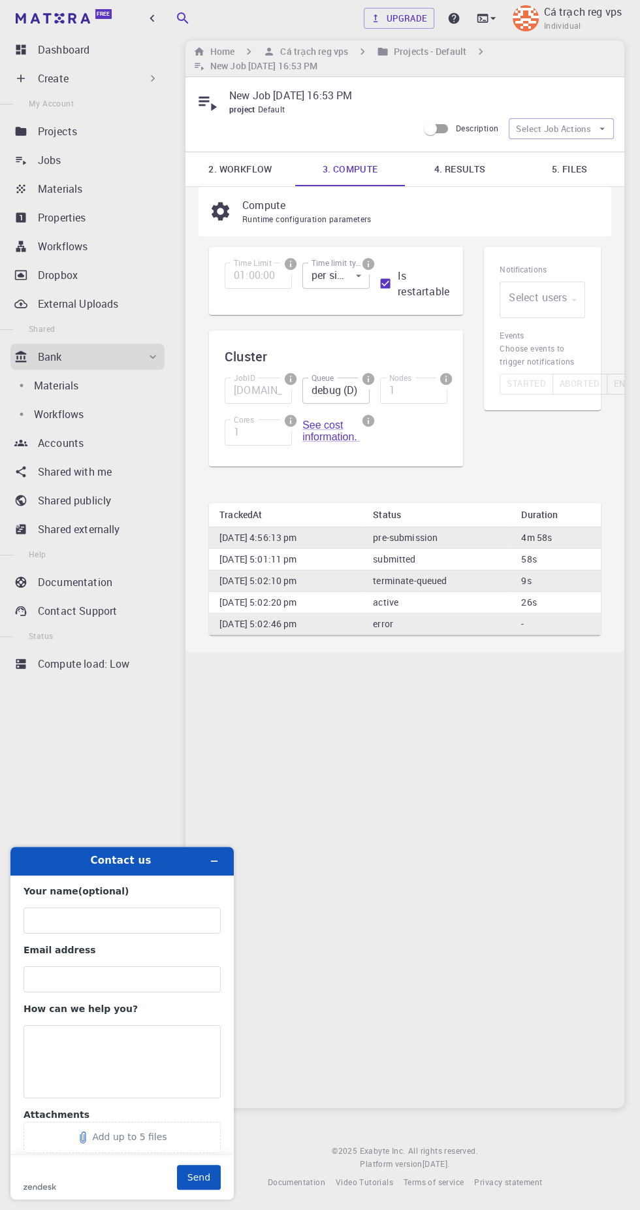
click at [494, 570] on td "terminate-queued" at bounding box center [437, 581] width 148 height 22
